Goal: Information Seeking & Learning: Compare options

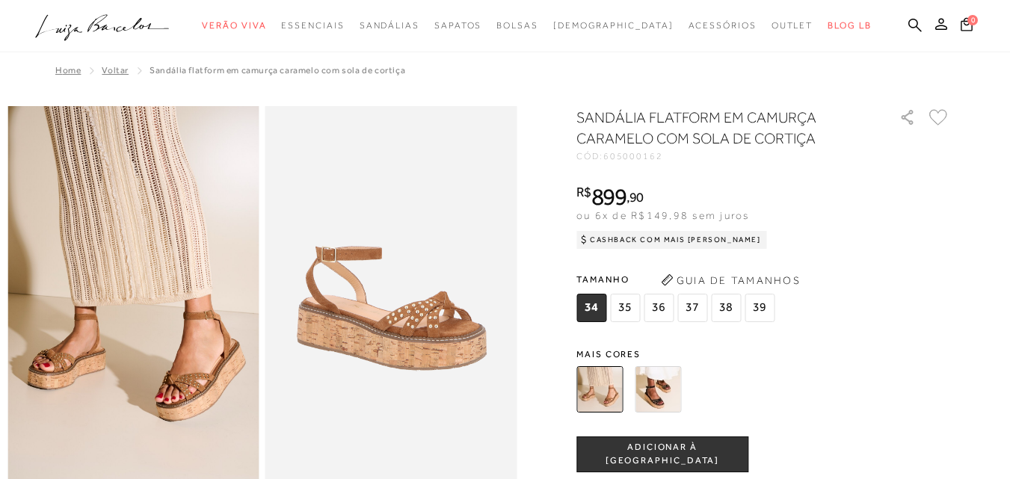
click at [668, 389] on img at bounding box center [658, 389] width 46 height 46
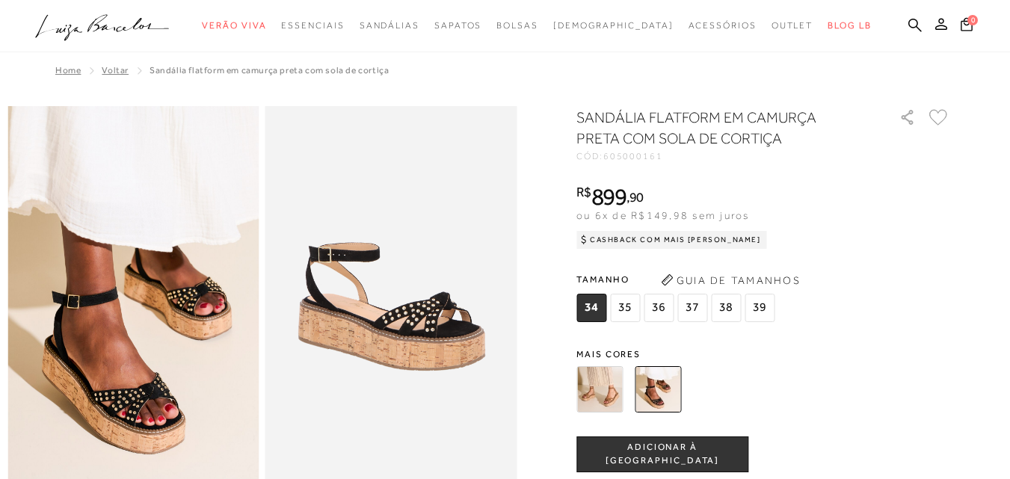
click at [608, 378] on img at bounding box center [599, 389] width 46 height 46
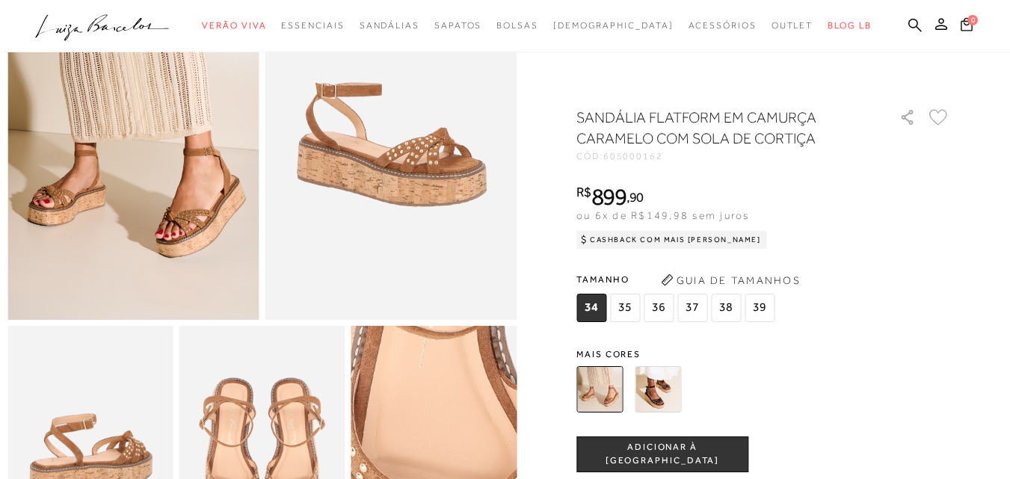
scroll to position [150, 0]
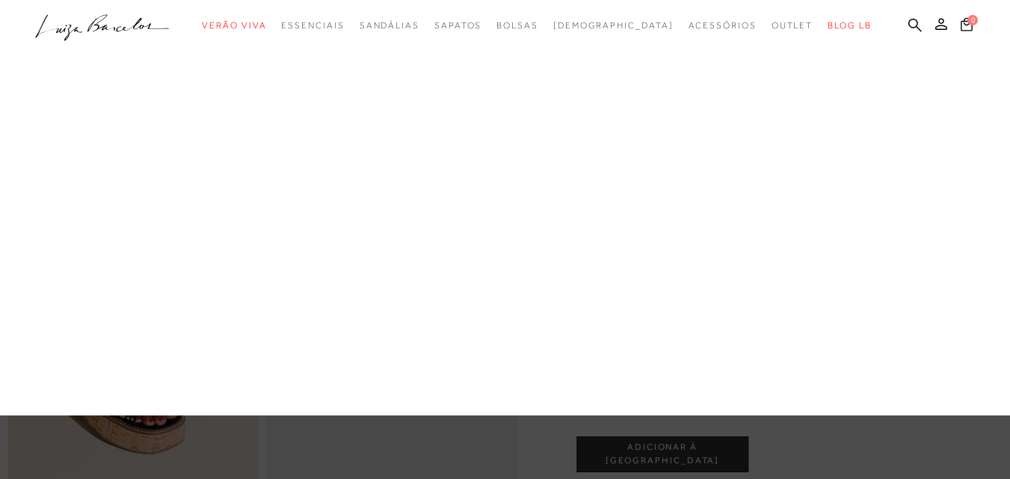
click at [0, 0] on link "Salto Baixo" at bounding box center [0, 0] width 0 height 0
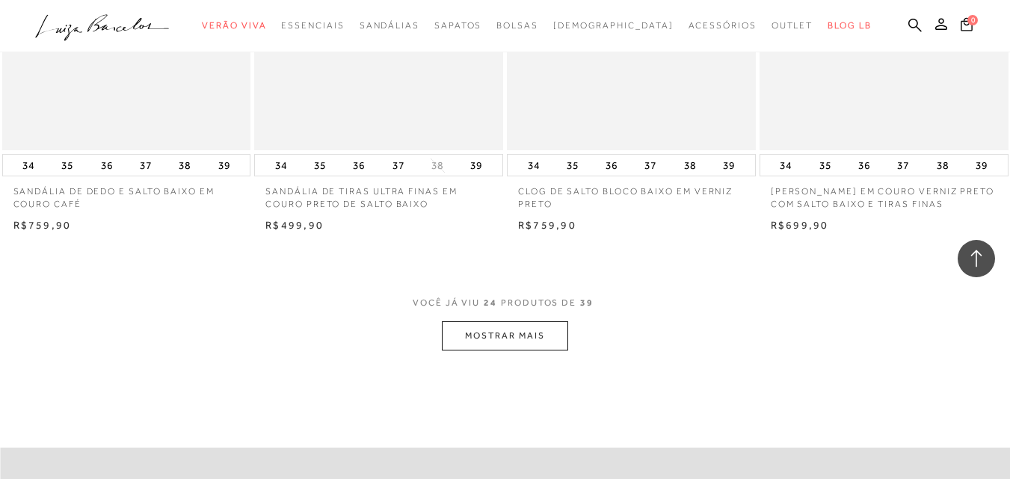
scroll to position [2766, 0]
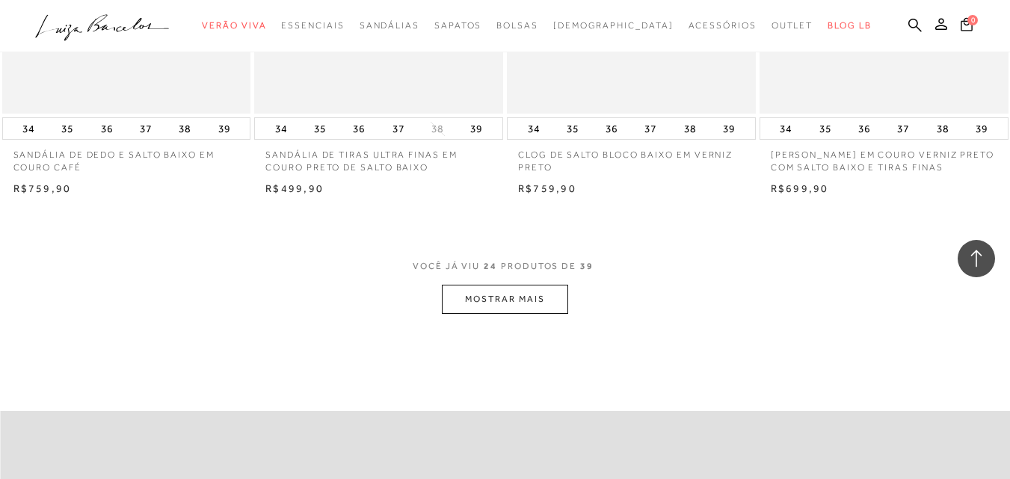
click at [490, 298] on button "MOSTRAR MAIS" at bounding box center [505, 299] width 126 height 29
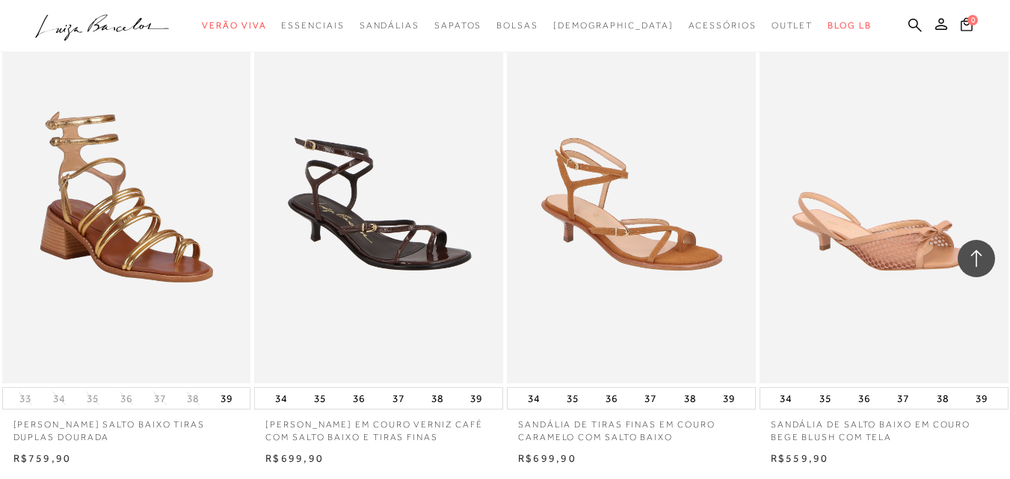
scroll to position [3439, 0]
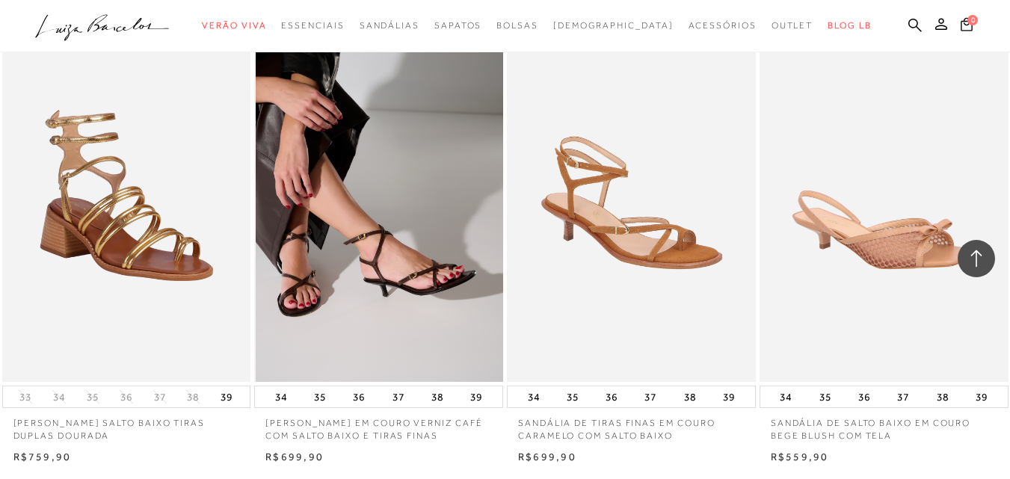
click at [339, 254] on img at bounding box center [379, 195] width 247 height 373
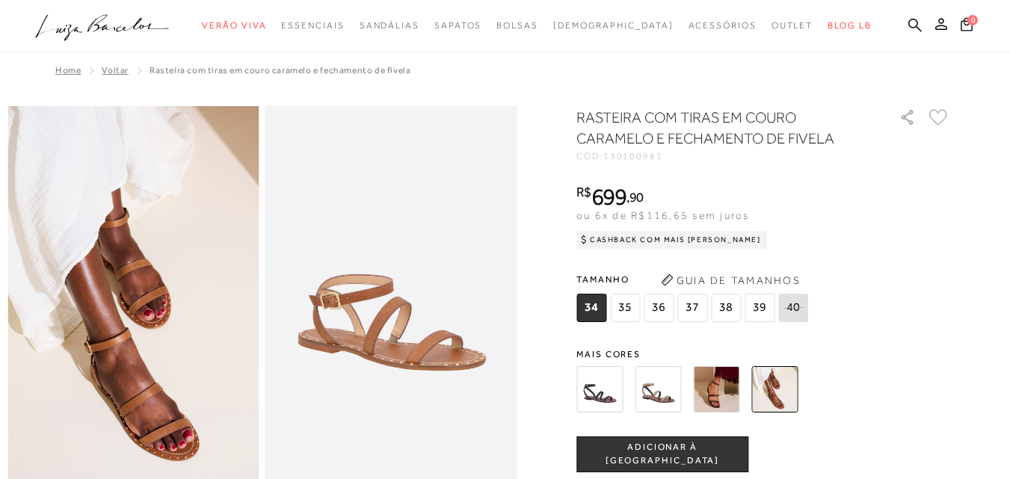
click at [615, 382] on img at bounding box center [599, 389] width 46 height 46
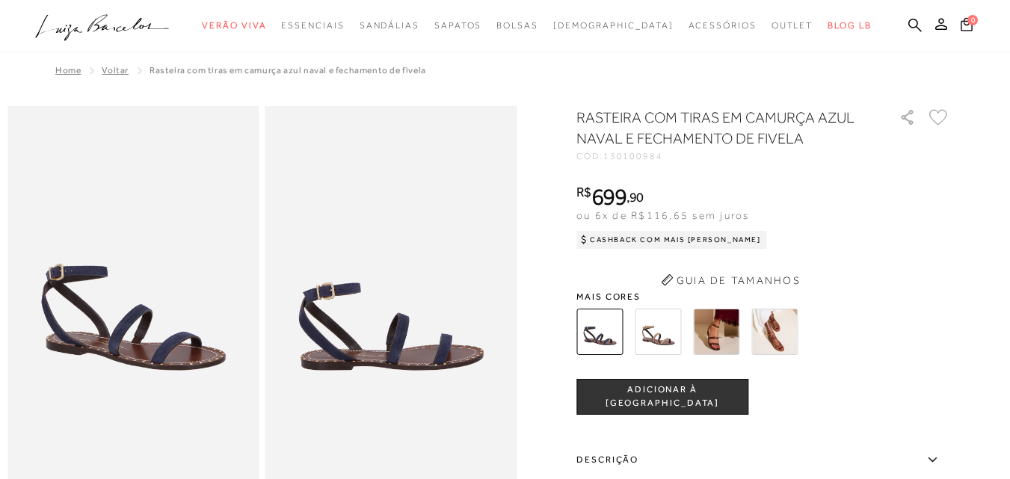
click at [363, 326] on img at bounding box center [391, 295] width 252 height 378
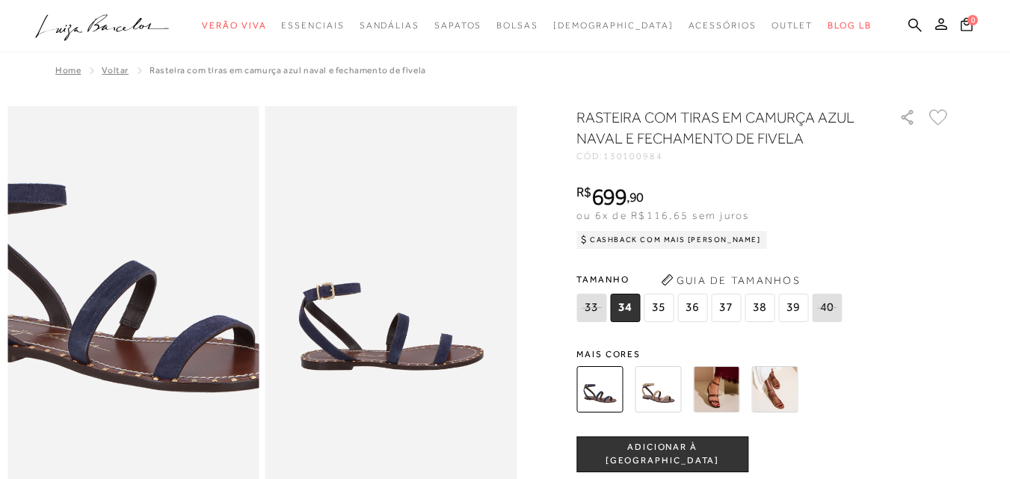
click at [147, 354] on img at bounding box center [117, 241] width 503 height 755
